Goal: Task Accomplishment & Management: Manage account settings

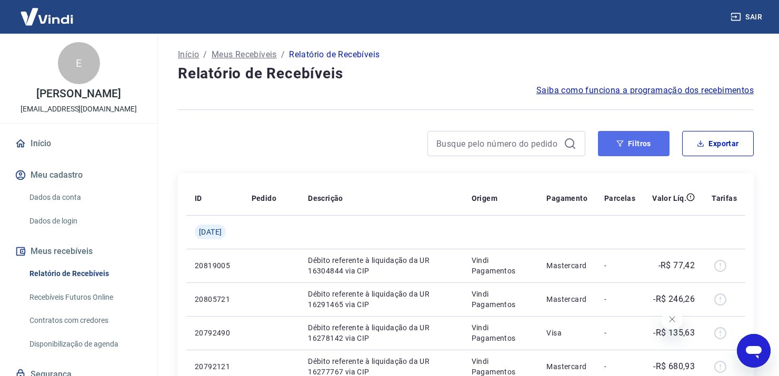
click at [639, 142] on button "Filtros" at bounding box center [634, 143] width 72 height 25
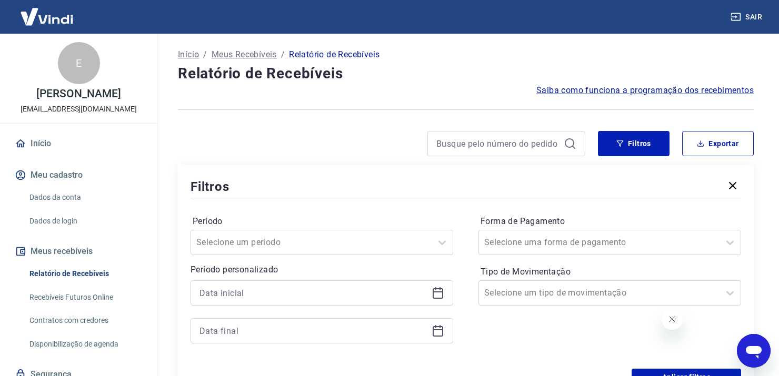
click at [442, 299] on icon at bounding box center [438, 294] width 11 height 11
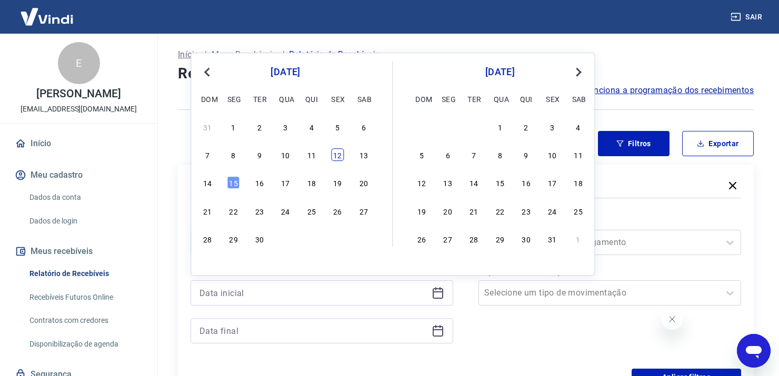
click at [338, 156] on div "12" at bounding box center [337, 154] width 13 height 13
type input "[DATE]"
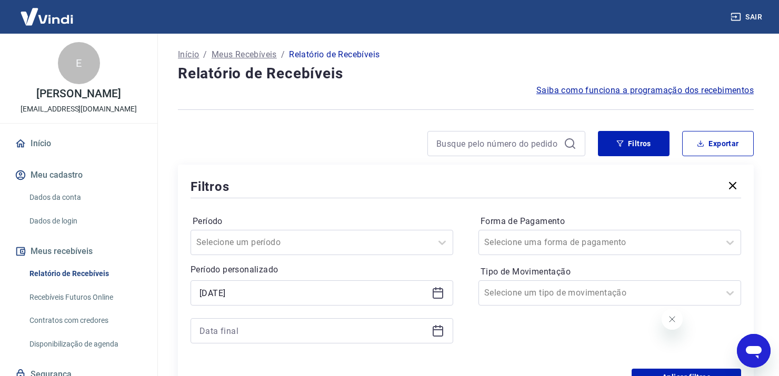
click at [439, 336] on icon at bounding box center [438, 331] width 11 height 11
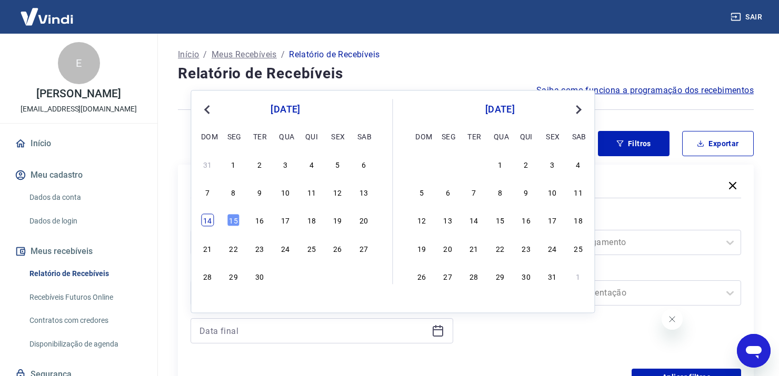
click at [210, 220] on div "14" at bounding box center [207, 220] width 13 height 13
type input "[DATE]"
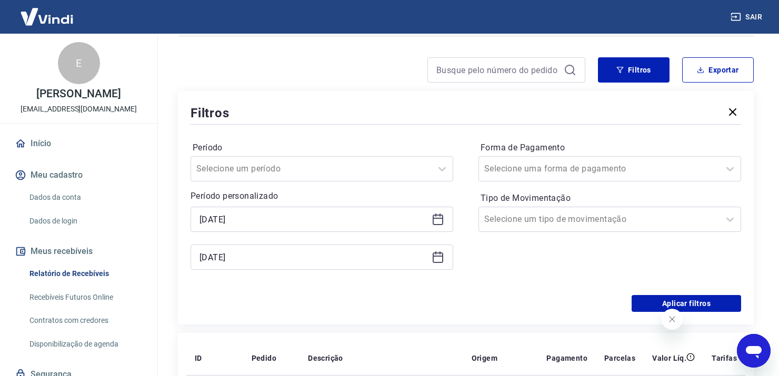
scroll to position [158, 0]
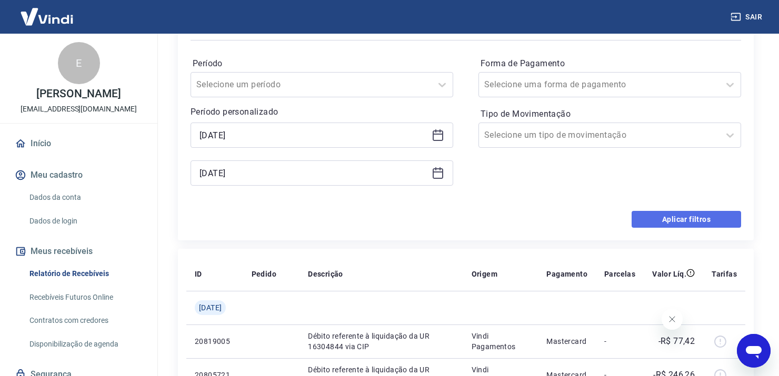
click at [679, 218] on button "Aplicar filtros" at bounding box center [687, 219] width 110 height 17
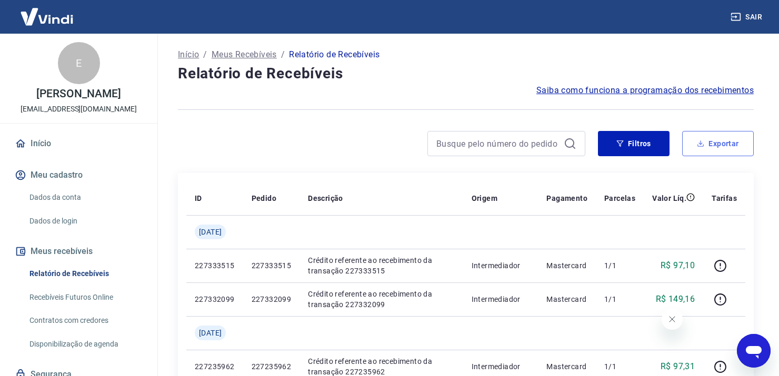
click at [738, 145] on button "Exportar" at bounding box center [718, 143] width 72 height 25
type input "[DATE]"
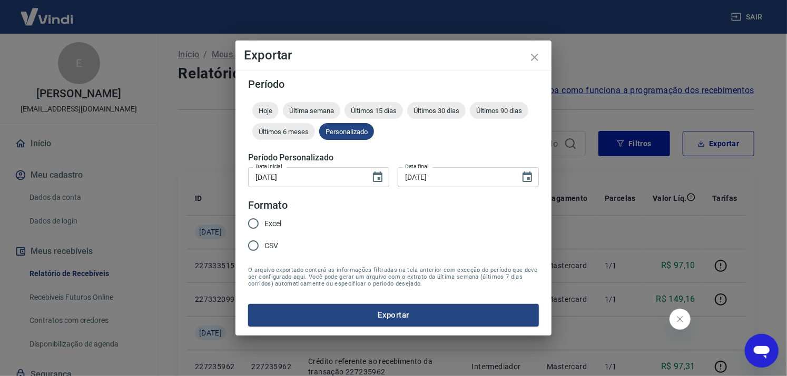
click at [272, 223] on span "Excel" at bounding box center [272, 223] width 17 height 11
click at [264, 223] on input "Excel" at bounding box center [253, 224] width 22 height 22
radio input "true"
click at [403, 309] on button "Exportar" at bounding box center [393, 315] width 291 height 22
